Goal: Navigation & Orientation: Understand site structure

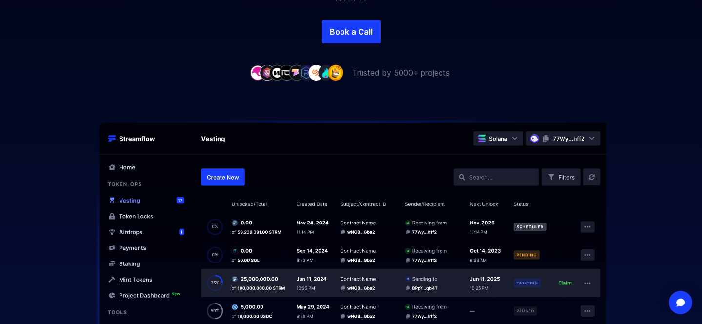
scroll to position [481, 0]
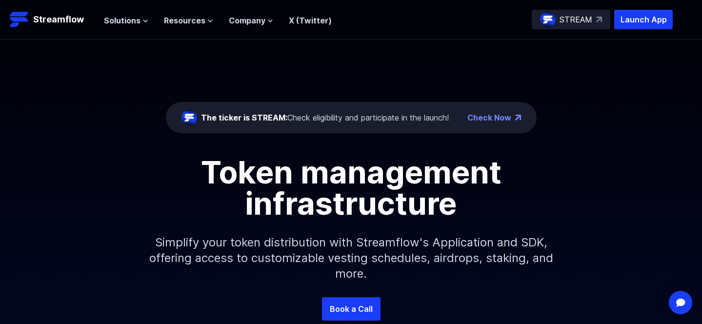
click at [488, 116] on link "Check Now" at bounding box center [489, 118] width 44 height 12
click at [68, 20] on p "Streamflow" at bounding box center [58, 20] width 51 height 14
click at [131, 22] on span "Solutions" at bounding box center [122, 21] width 37 height 12
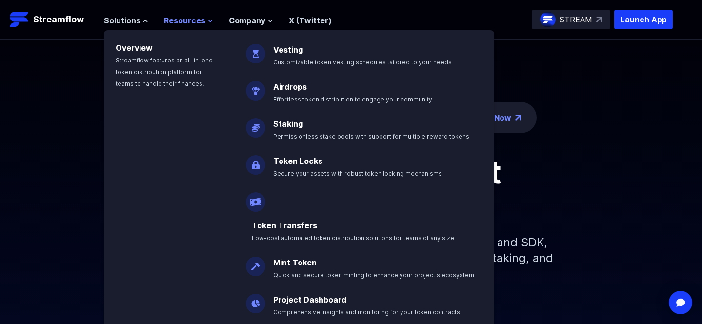
click at [180, 23] on span "Resources" at bounding box center [184, 21] width 41 height 12
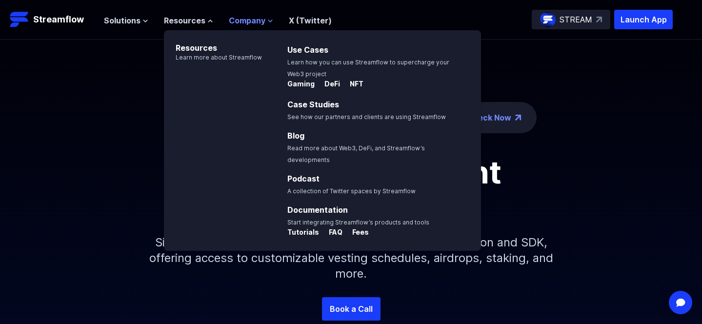
click at [260, 21] on span "Company" at bounding box center [247, 21] width 37 height 12
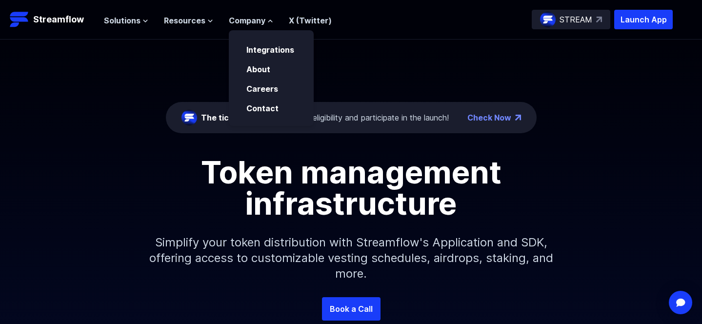
click at [574, 26] on div "STREAM" at bounding box center [571, 20] width 79 height 20
